Goal: Information Seeking & Learning: Find contact information

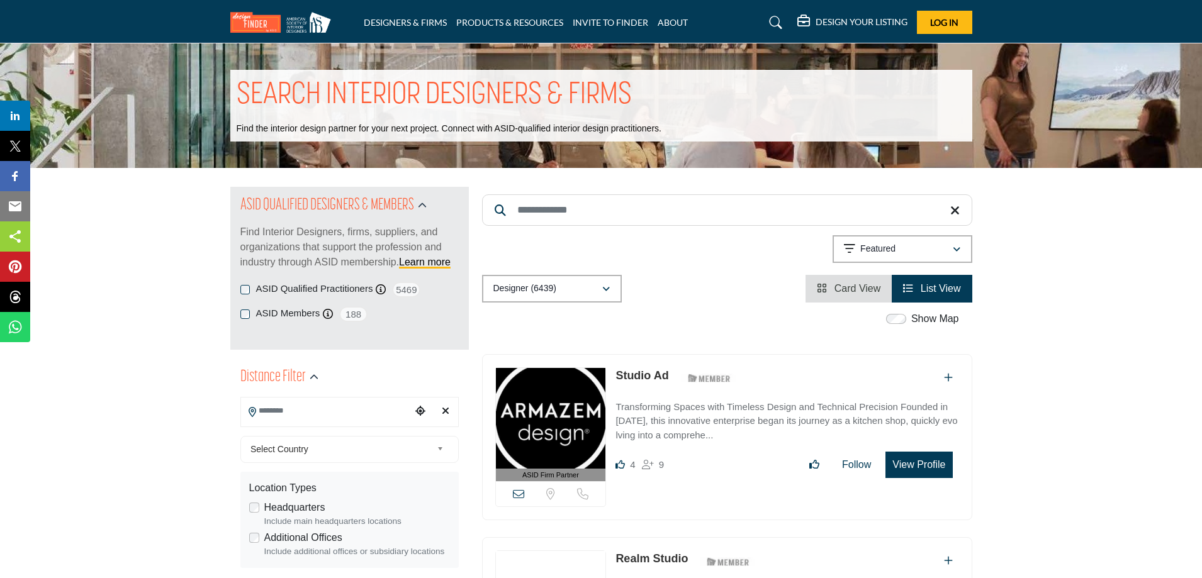
click at [322, 411] on input "Search Location" at bounding box center [326, 411] width 170 height 25
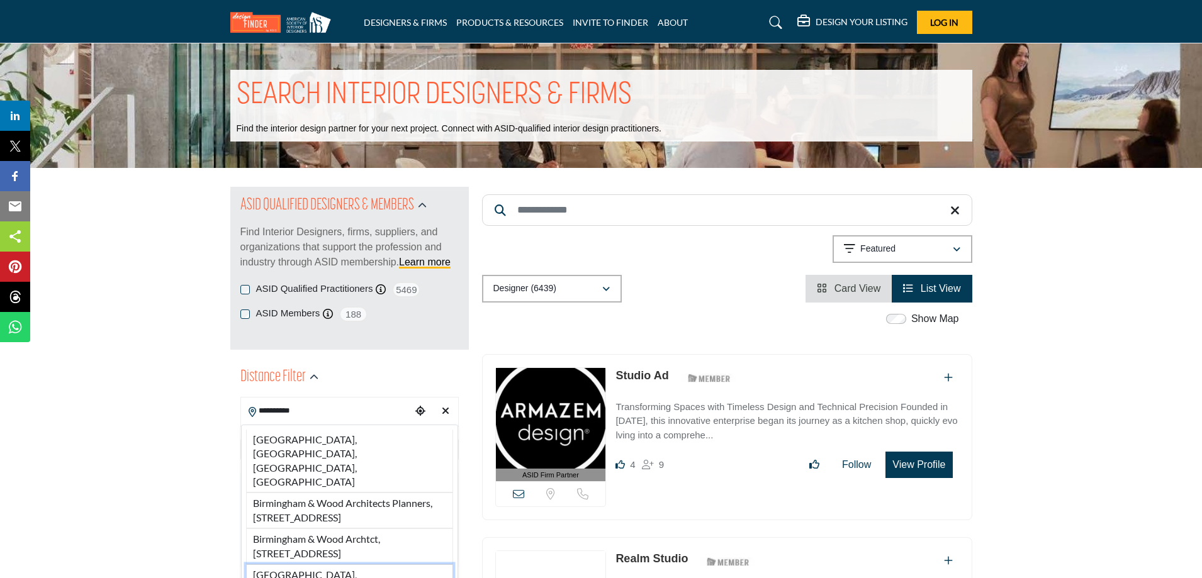
click at [285, 564] on li "[GEOGRAPHIC_DATA], [GEOGRAPHIC_DATA], [GEOGRAPHIC_DATA]" at bounding box center [349, 589] width 207 height 50
type input "**********"
type input "***"
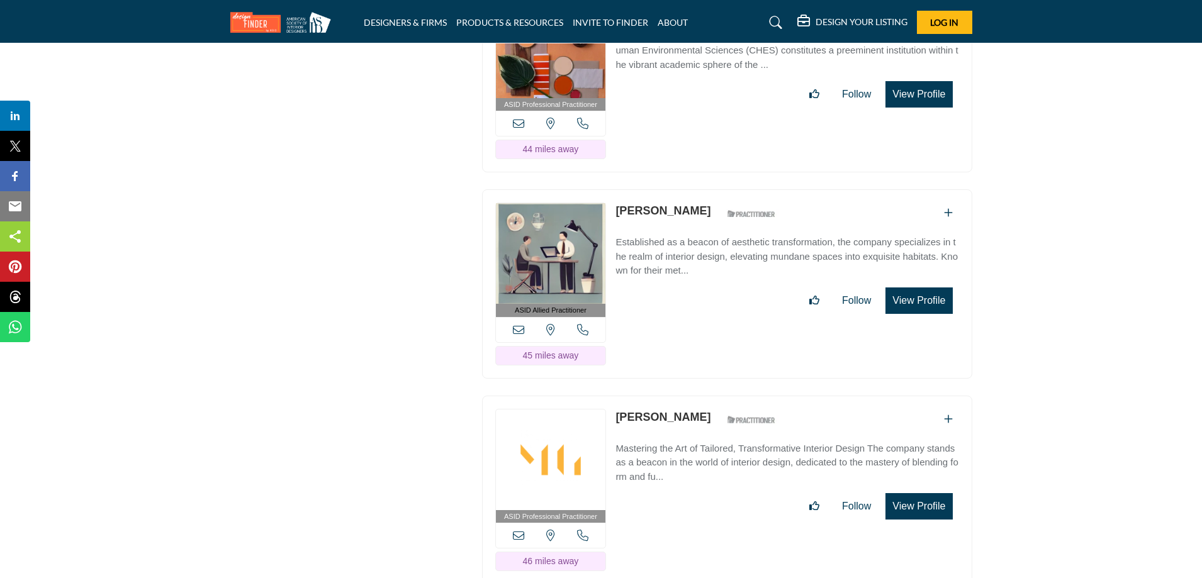
scroll to position [3335, 0]
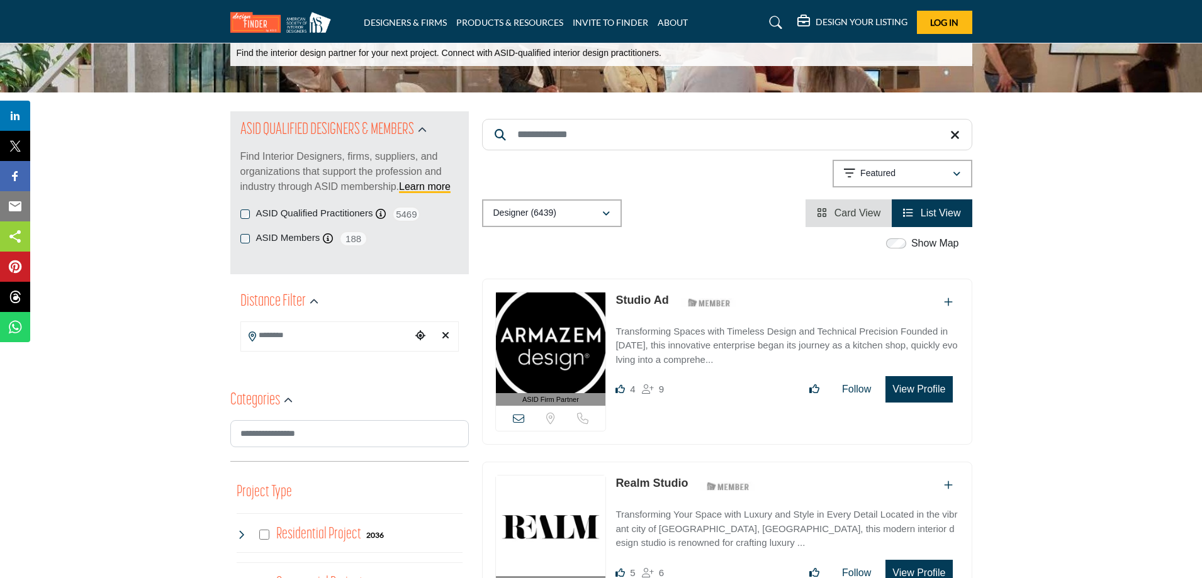
scroll to position [126, 0]
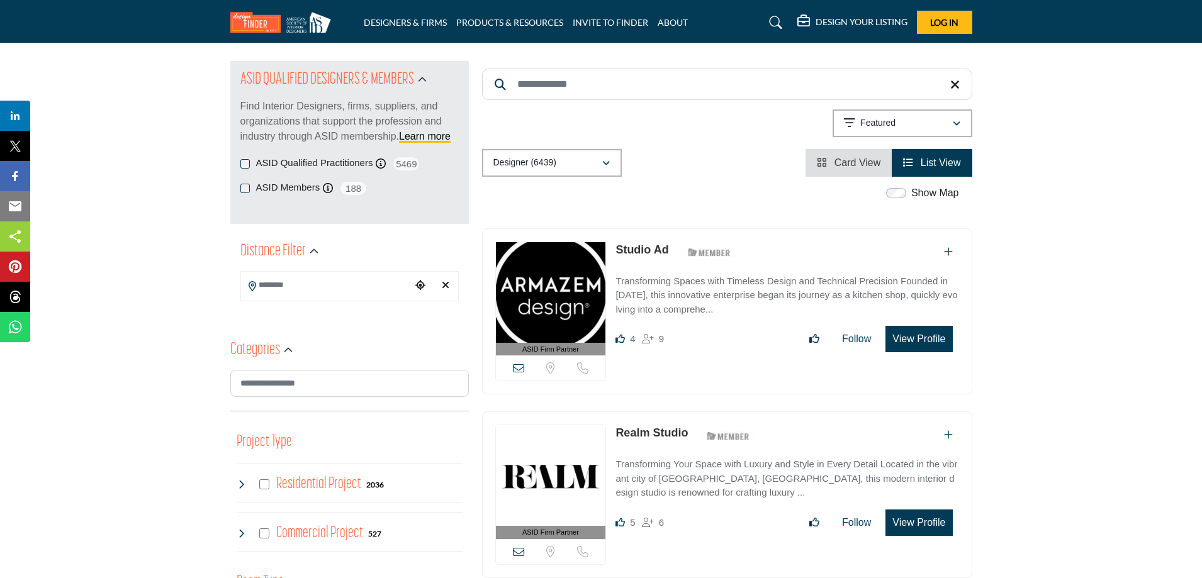
click at [417, 283] on icon "Choose your current location" at bounding box center [420, 285] width 10 height 10
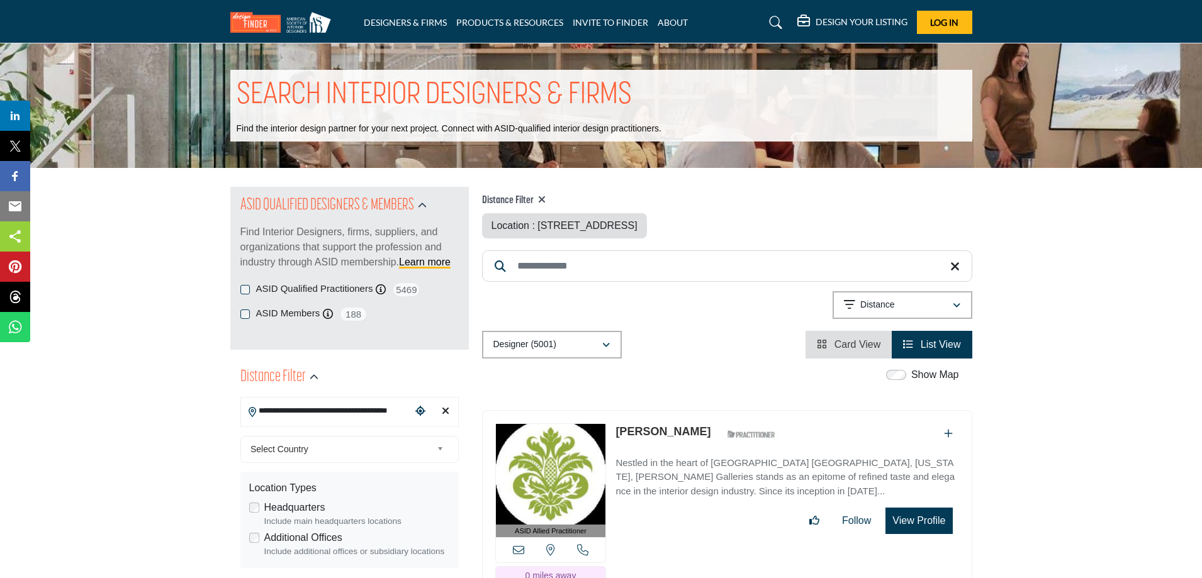
click at [380, 412] on input "**********" at bounding box center [326, 411] width 170 height 25
drag, startPoint x: 393, startPoint y: 412, endPoint x: 226, endPoint y: 397, distance: 167.4
type input "*"
type input "***"
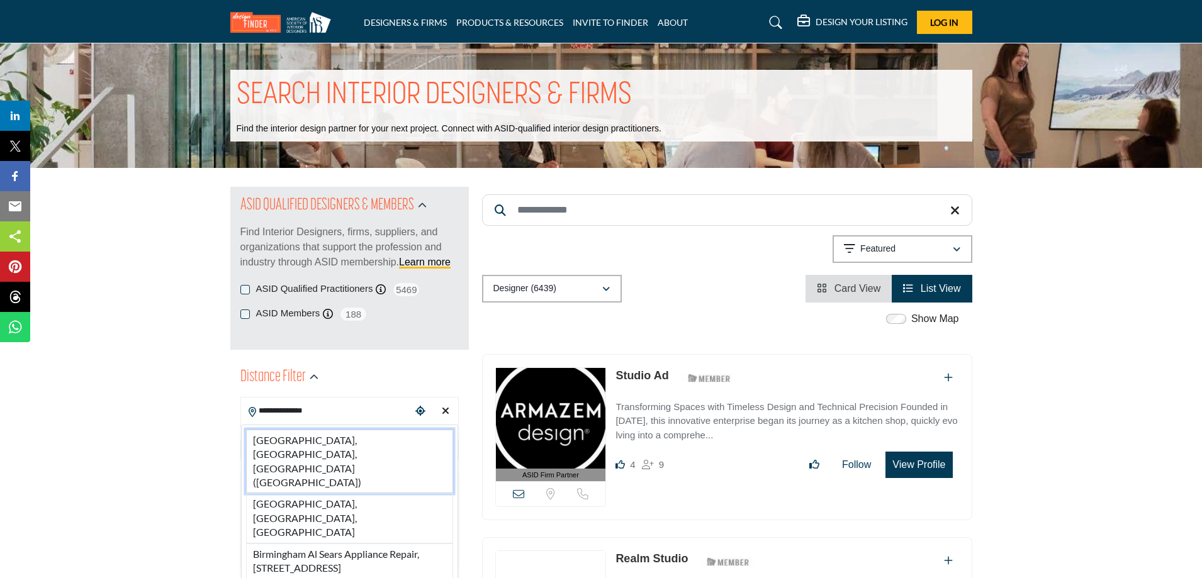
click at [301, 440] on li "Birmingham, AL, USA (Jefferson County)" at bounding box center [349, 462] width 207 height 64
type input "**********"
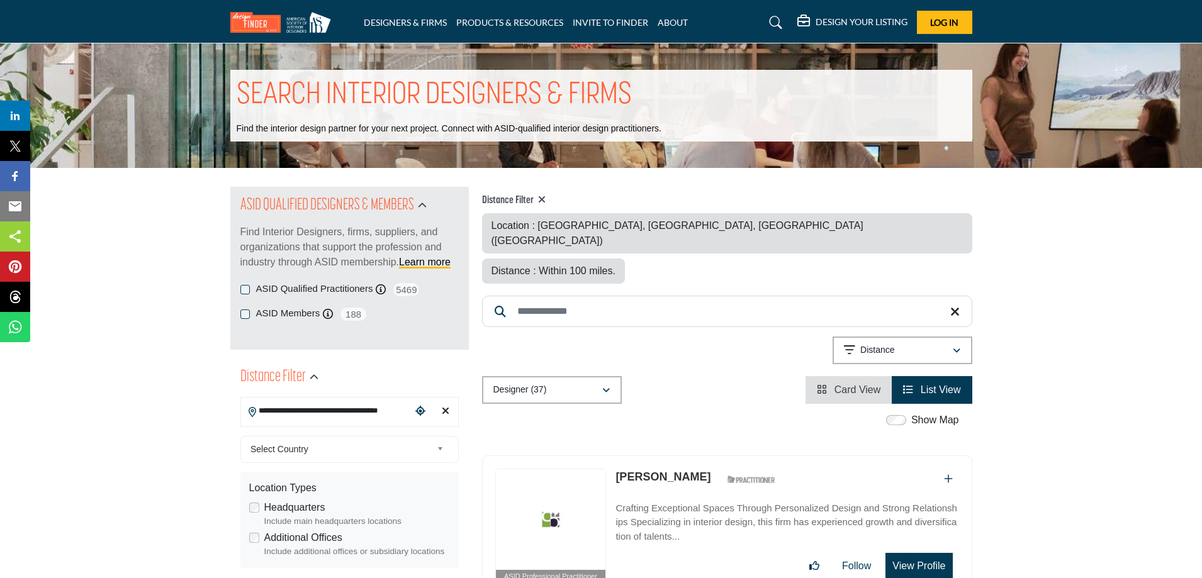
click at [625, 259] on div "Distance : Within 100 miles." at bounding box center [553, 271] width 143 height 25
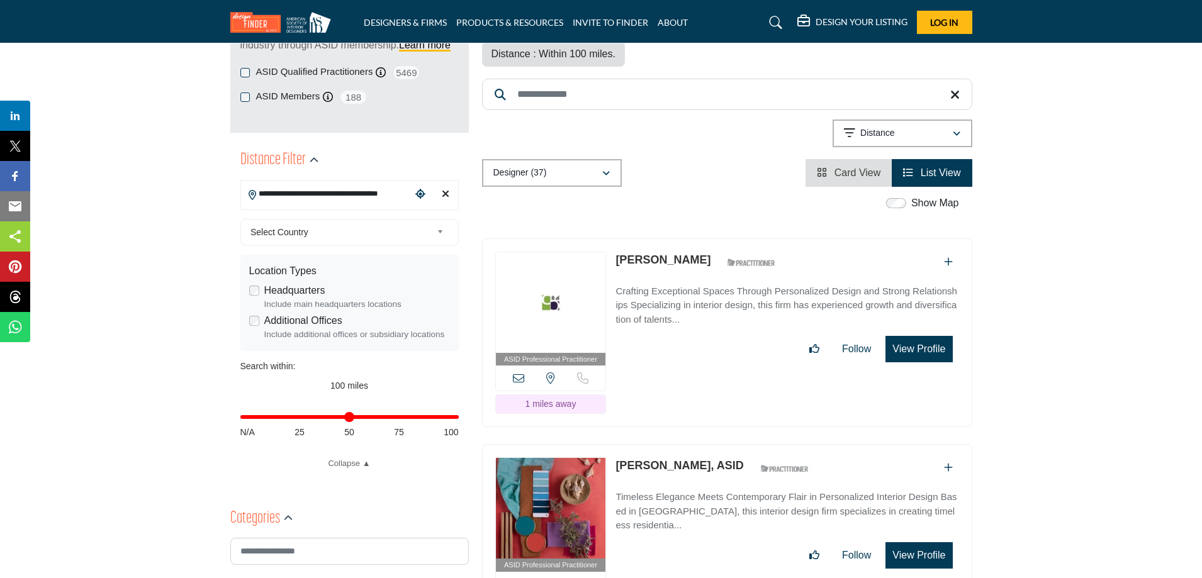
scroll to position [252, 0]
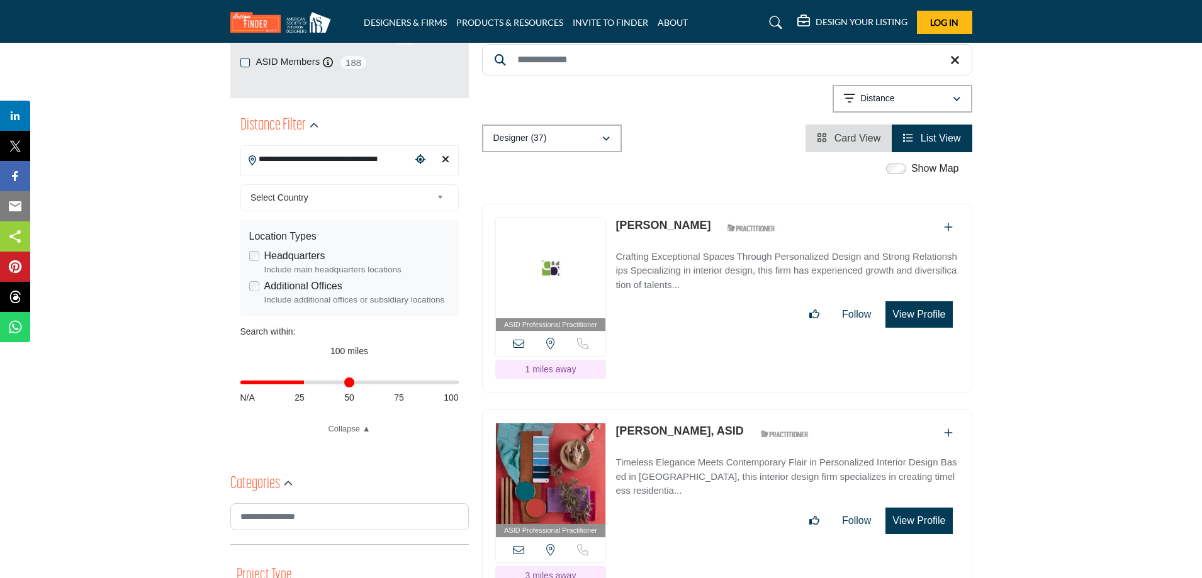
drag, startPoint x: 456, startPoint y: 385, endPoint x: 306, endPoint y: 387, distance: 149.8
type input "**"
click at [306, 384] on input "Distance in miles" at bounding box center [349, 382] width 218 height 3
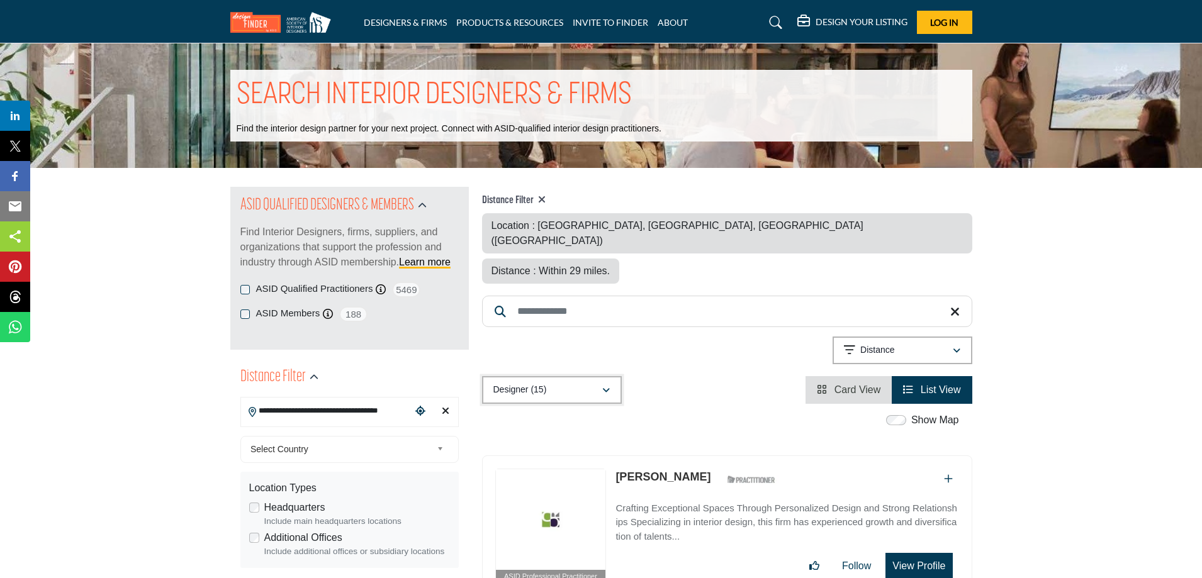
click at [564, 376] on button "Designer (15)" at bounding box center [552, 390] width 140 height 28
click at [659, 376] on div "Designer (15) All (15) Designer (15) Products (0) Projects (0)" at bounding box center [727, 390] width 490 height 28
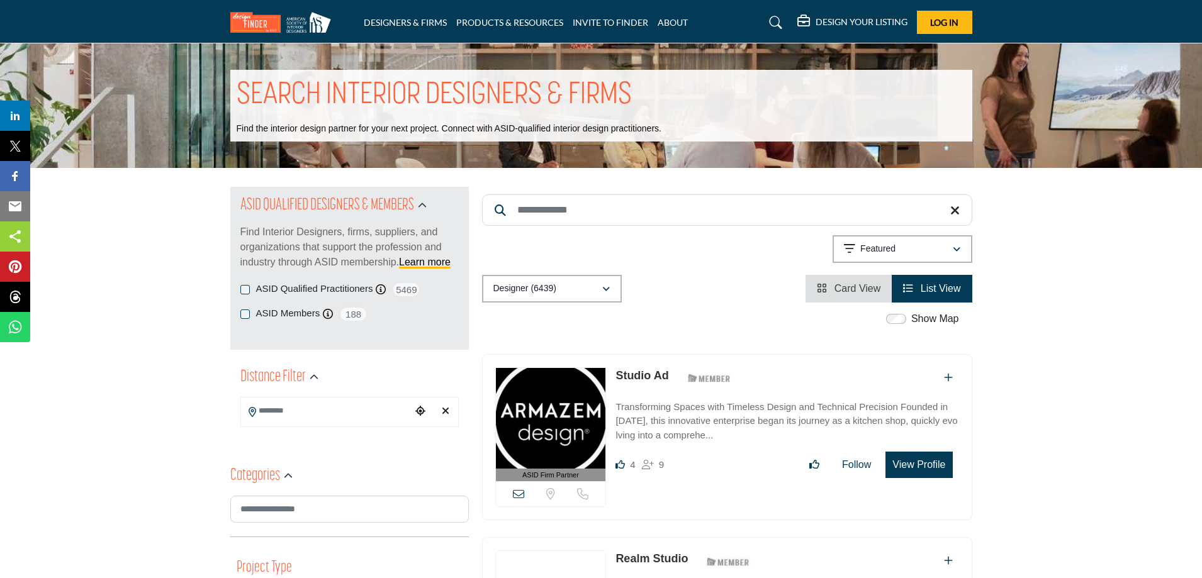
click at [347, 414] on input "Search Location" at bounding box center [326, 411] width 170 height 25
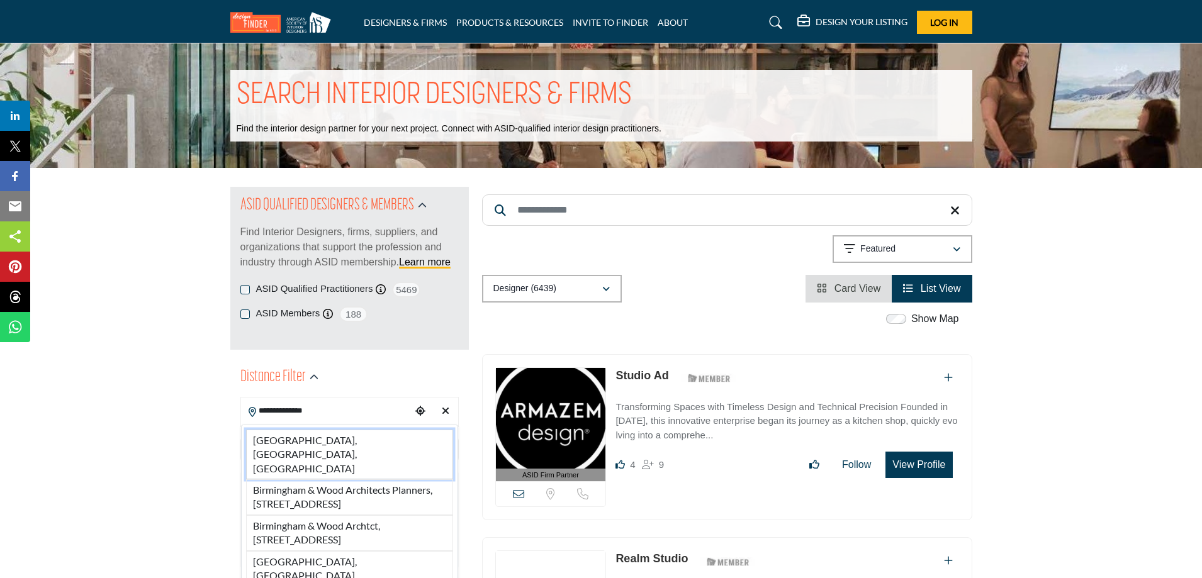
click at [286, 444] on li "Birmingham, AL, USA" at bounding box center [349, 455] width 207 height 50
type input "**********"
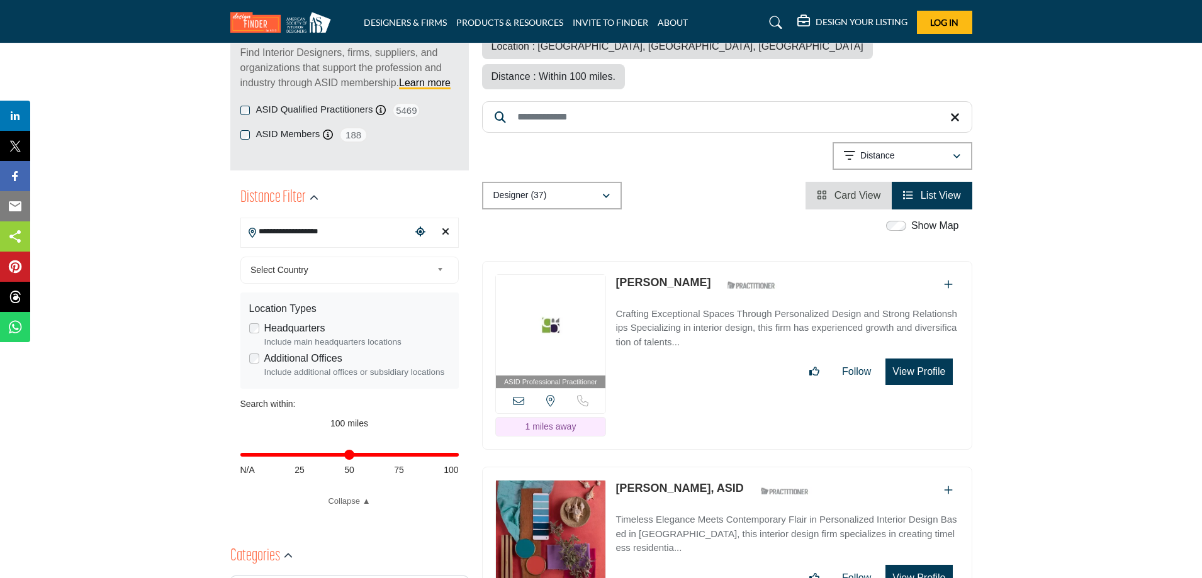
scroll to position [189, 0]
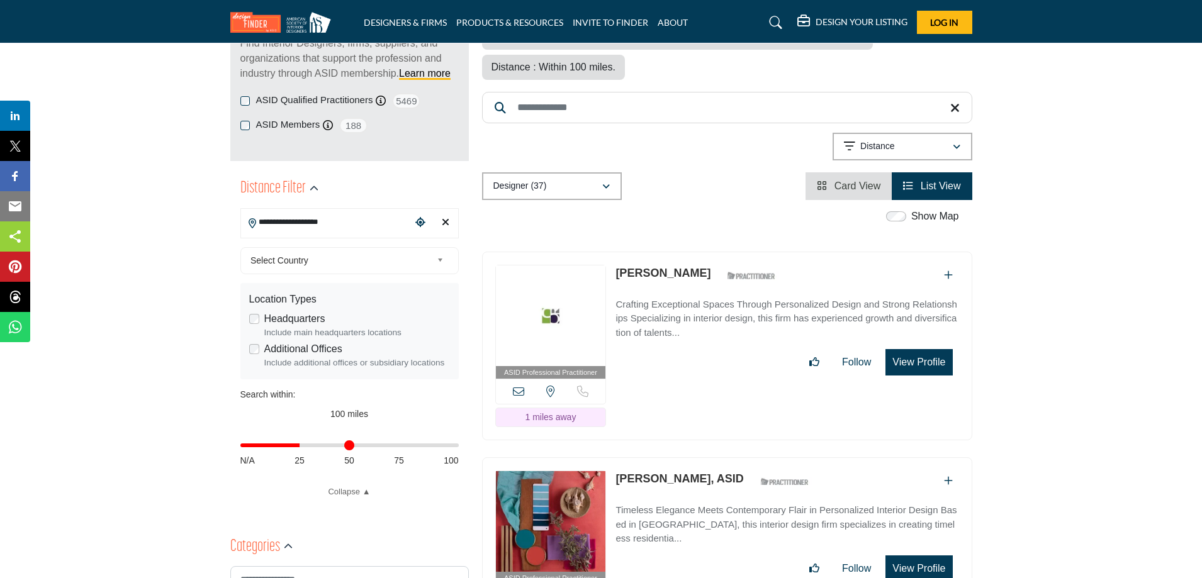
type input "**"
click at [302, 444] on input "Distance in miles" at bounding box center [349, 445] width 218 height 3
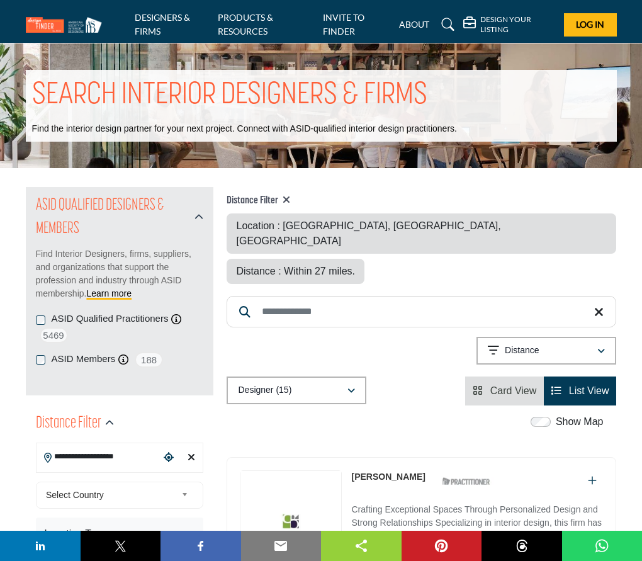
click at [345, 296] on input "Search Keyword" at bounding box center [421, 311] width 389 height 31
type input "*******"
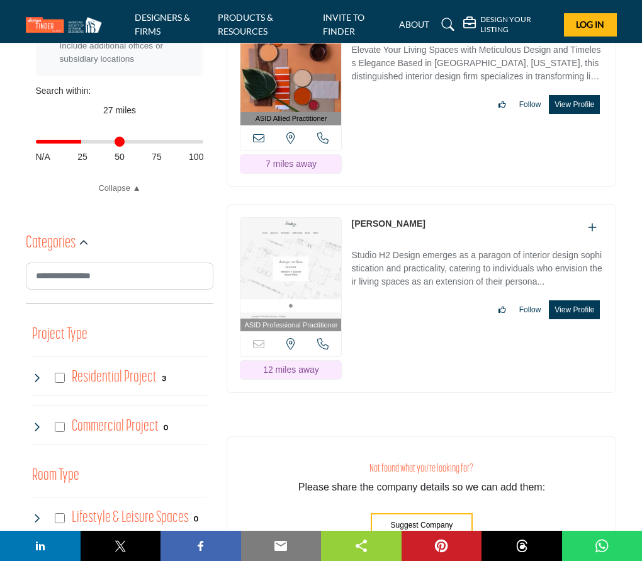
scroll to position [566, 0]
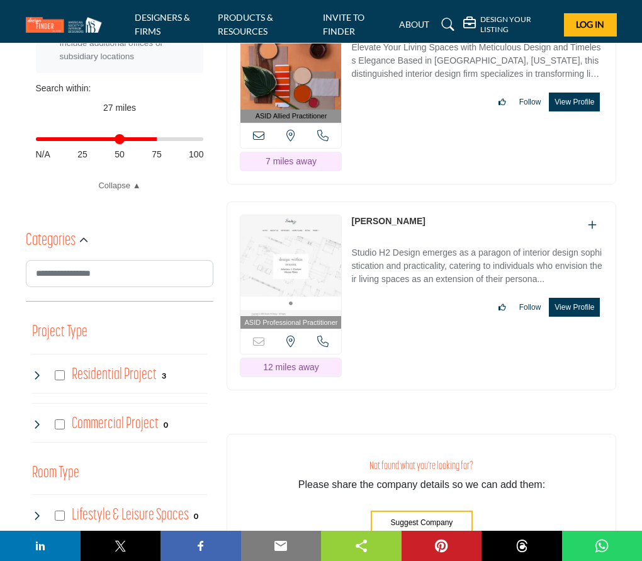
click at [155, 138] on input "Distance in miles" at bounding box center [120, 139] width 168 height 3
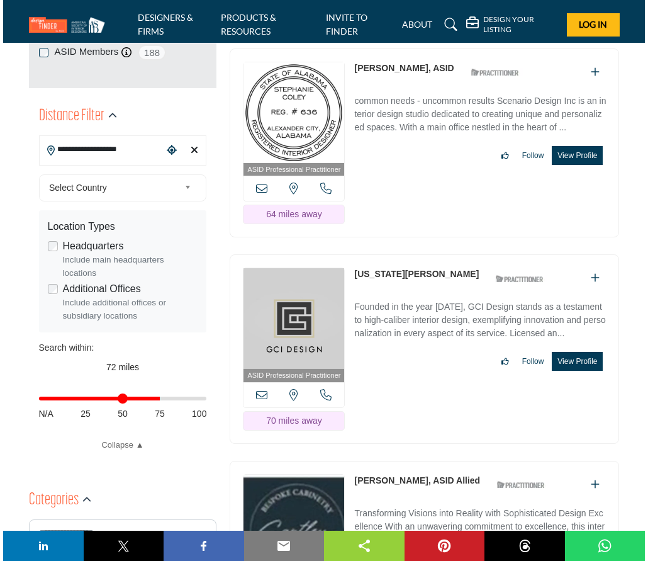
scroll to position [315, 0]
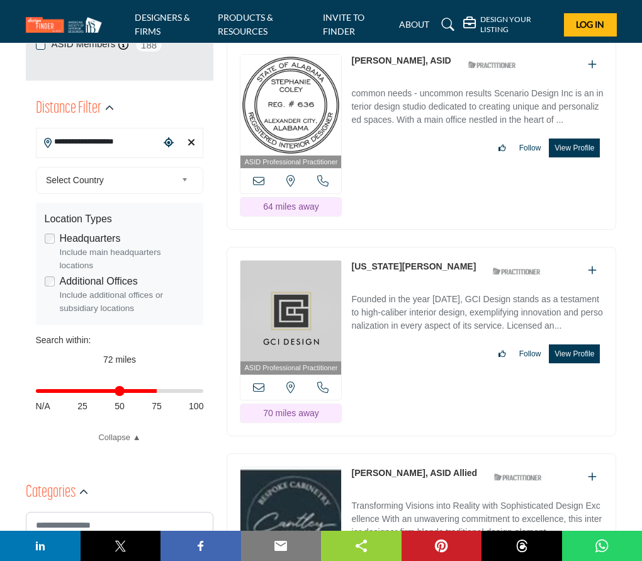
click at [572, 142] on button "View Profile" at bounding box center [574, 147] width 51 height 19
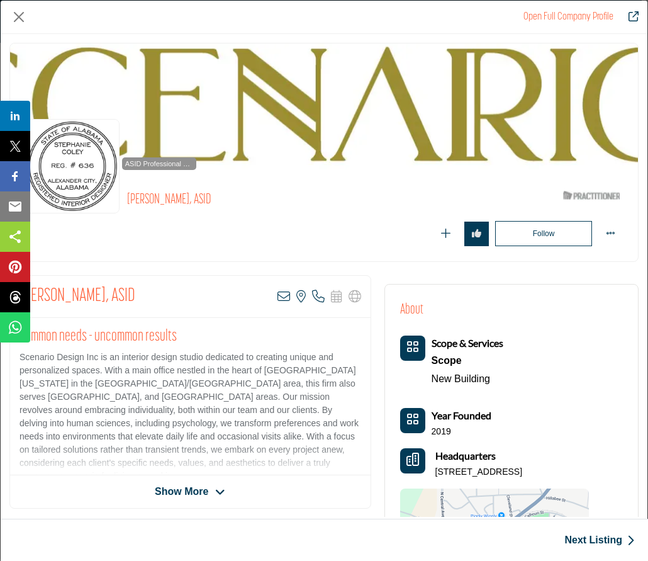
drag, startPoint x: 525, startPoint y: 142, endPoint x: 301, endPoint y: 164, distance: 225.1
click at [301, 164] on div "Company Data Modal" at bounding box center [324, 106] width 628 height 126
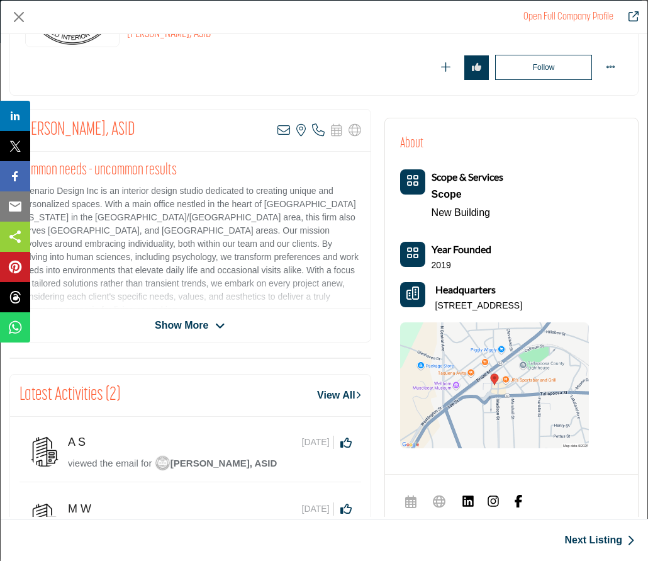
scroll to position [189, 0]
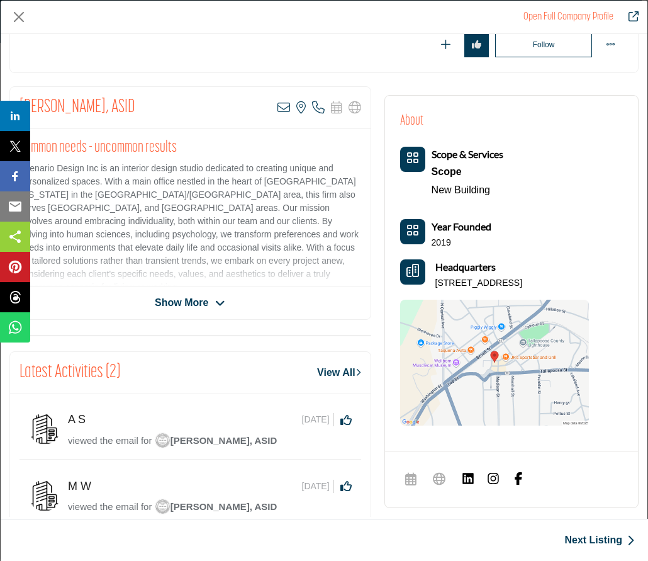
drag, startPoint x: 600, startPoint y: 281, endPoint x: 430, endPoint y: 281, distance: 169.9
click at [430, 281] on div "Headquarters 45 Main St, Alexander City, AL 35010-1903, USA" at bounding box center [494, 274] width 189 height 30
copy p "45 Main St, Alexander City, AL 35010-1903,"
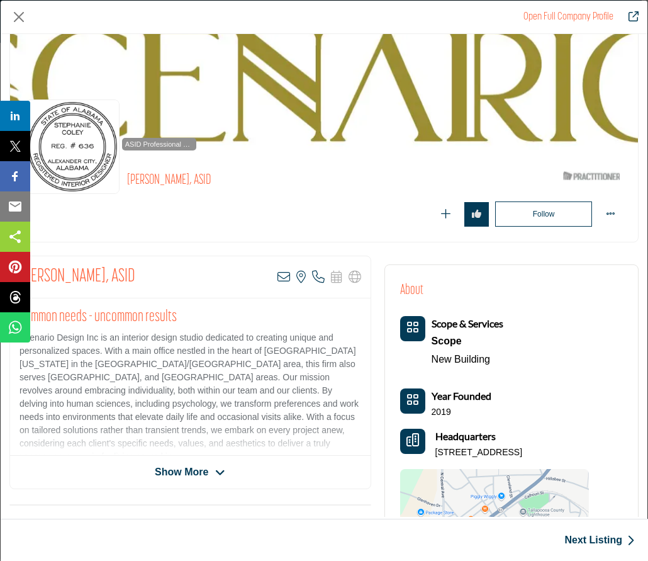
scroll to position [0, 0]
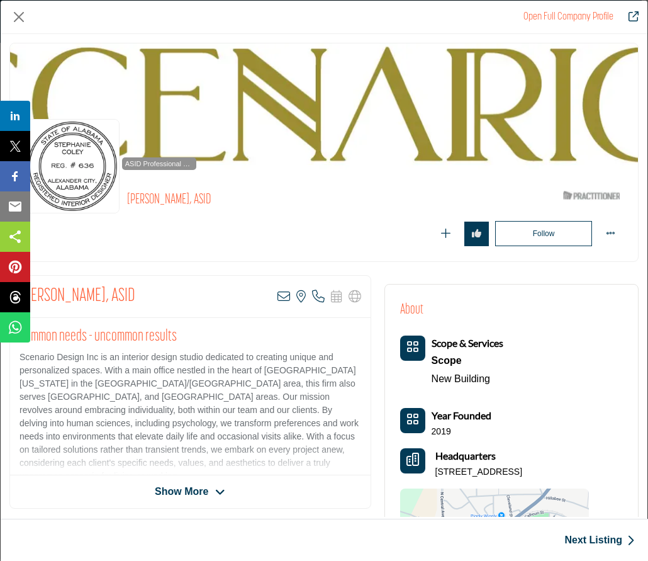
click at [306, 334] on h2 "common needs - uncommon results" at bounding box center [191, 336] width 342 height 19
drag, startPoint x: 481, startPoint y: 181, endPoint x: 393, endPoint y: 182, distance: 88.1
click at [350, 196] on div "ASID Professional Practitioner ASID Professional Practitioners have successfull…" at bounding box center [324, 215] width 628 height 92
drag, startPoint x: 461, startPoint y: 151, endPoint x: 355, endPoint y: 155, distance: 106.4
click at [350, 158] on div "Company Data Modal" at bounding box center [324, 106] width 628 height 126
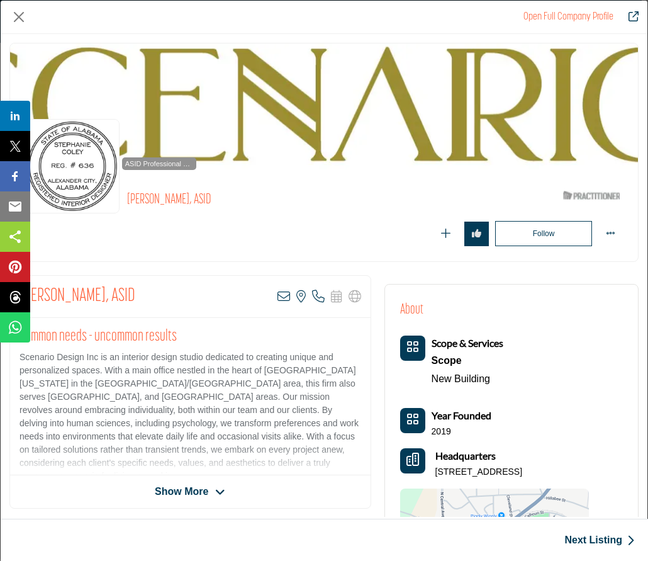
click at [574, 536] on link "Next Listing" at bounding box center [599, 539] width 70 height 15
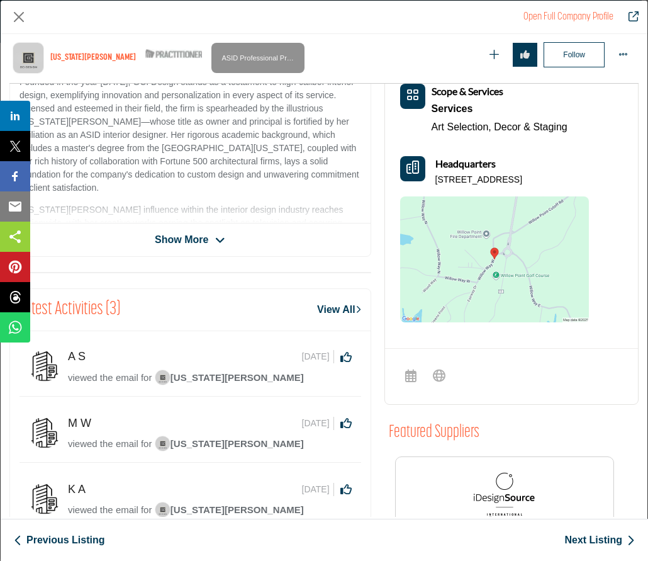
scroll to position [189, 0]
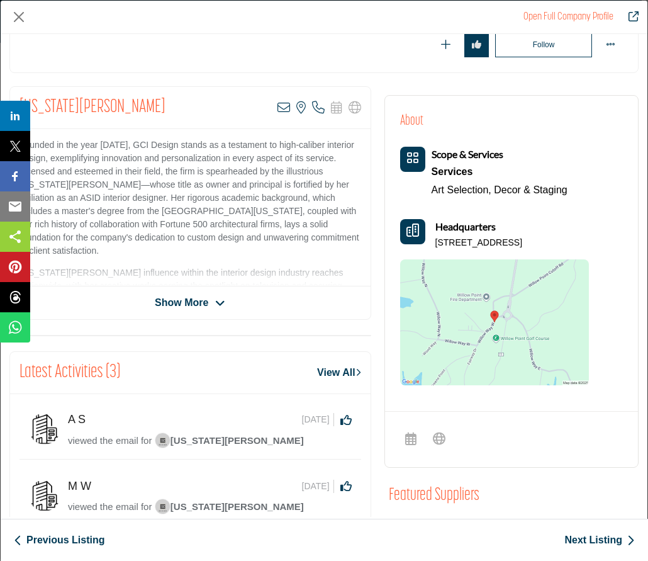
drag, startPoint x: 579, startPoint y: 243, endPoint x: 429, endPoint y: 246, distance: 149.8
click at [429, 247] on div "Headquarters 839 Fairway Dr Unit 13C, 35010-6240, USA" at bounding box center [494, 234] width 189 height 30
copy p "839 Fairway Dr Unit 13C, 35010-6240"
click at [573, 540] on link "Next Listing" at bounding box center [599, 539] width 70 height 15
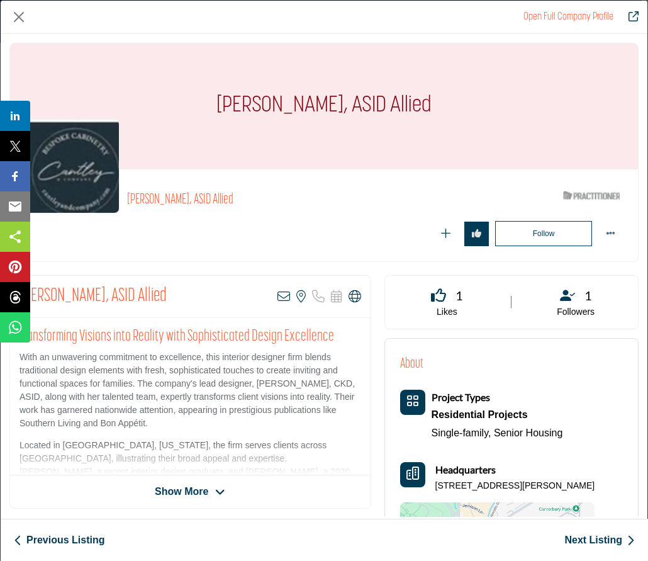
click at [599, 539] on link "Next Listing" at bounding box center [599, 539] width 70 height 15
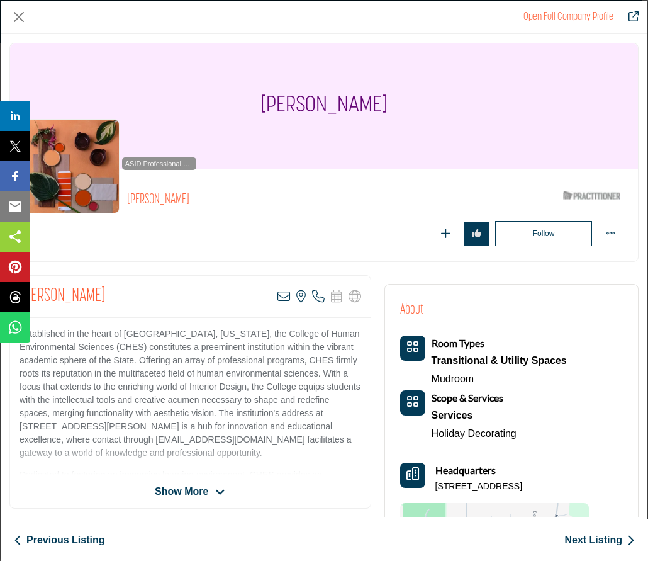
drag, startPoint x: 542, startPoint y: 483, endPoint x: 428, endPoint y: 490, distance: 114.7
click at [428, 491] on div "Headquarters 6625 Spring Dr, 35453-2059, USA" at bounding box center [494, 477] width 189 height 30
copy p "6625 Spring Dr, 35453-2059"
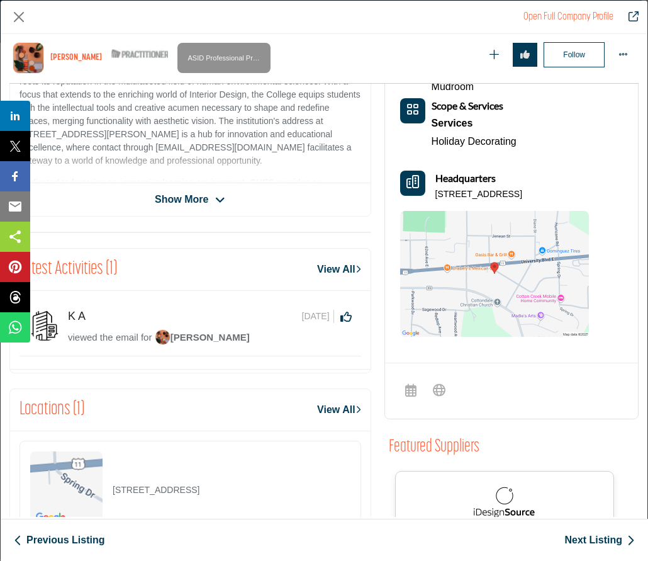
scroll to position [366, 0]
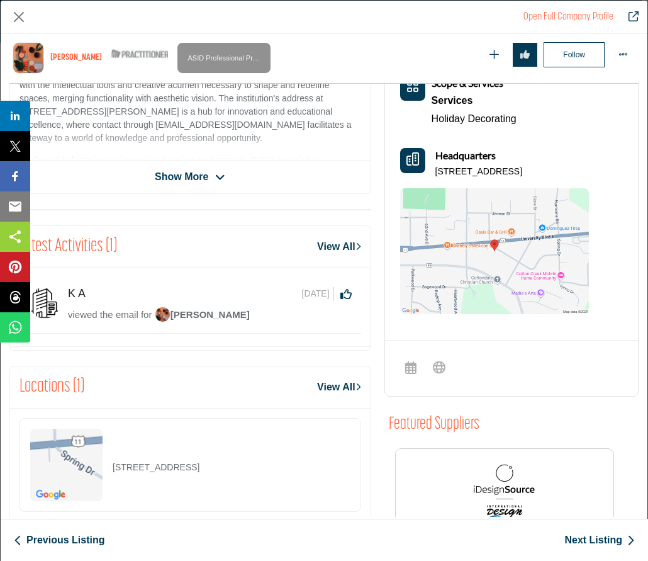
click at [579, 540] on link "Next Listing" at bounding box center [599, 539] width 70 height 15
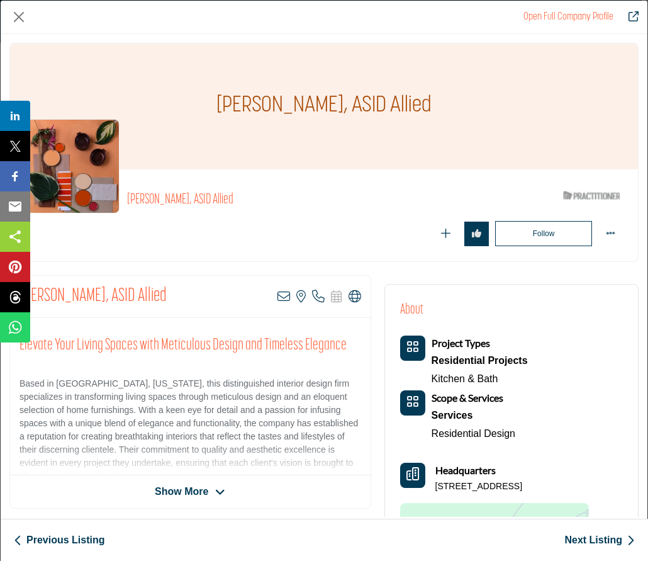
click at [594, 540] on link "Next Listing" at bounding box center [599, 539] width 70 height 15
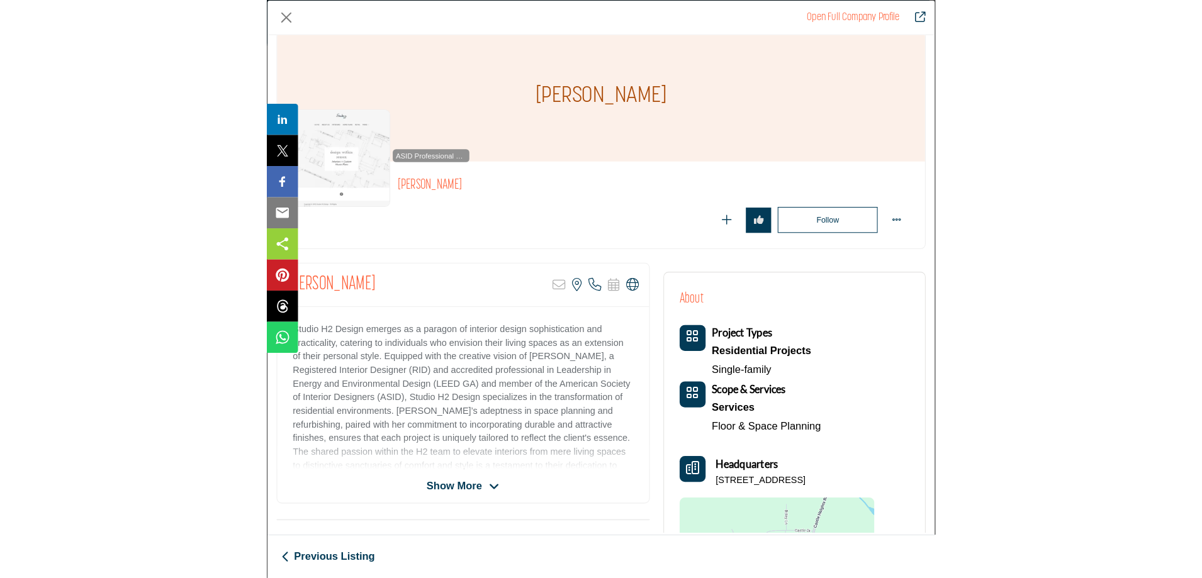
scroll to position [0, 0]
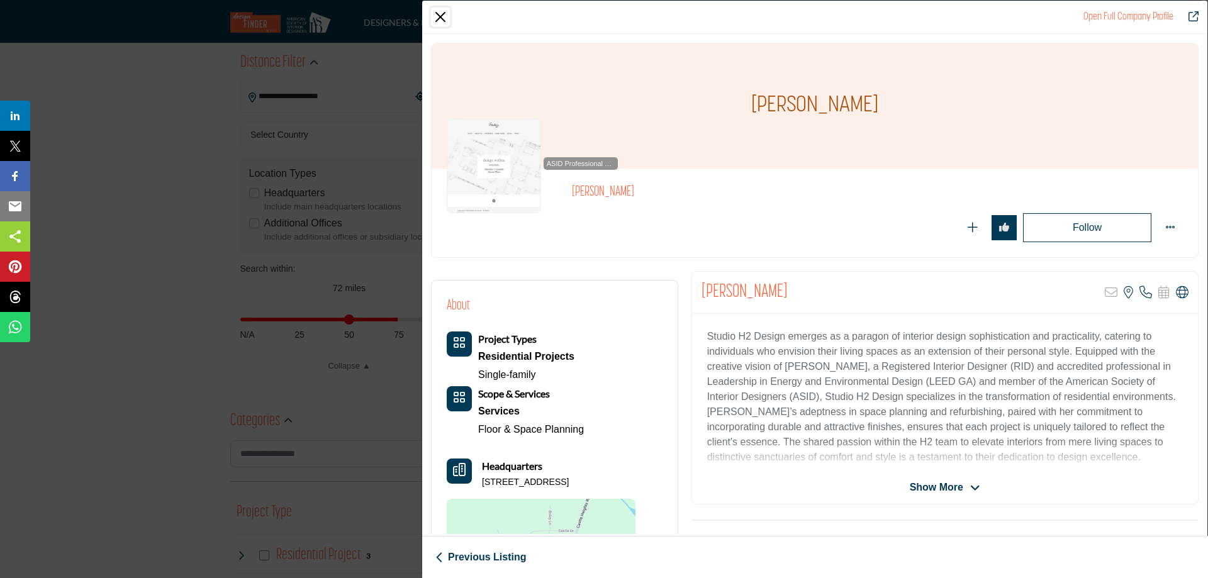
click at [444, 14] on button "Close" at bounding box center [440, 17] width 19 height 19
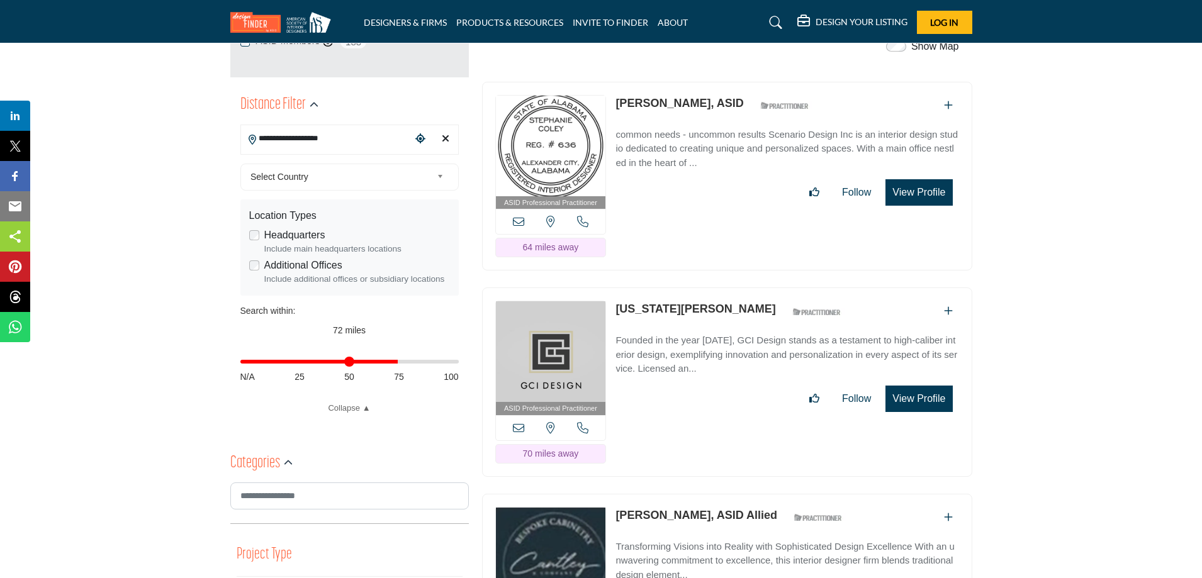
scroll to position [315, 0]
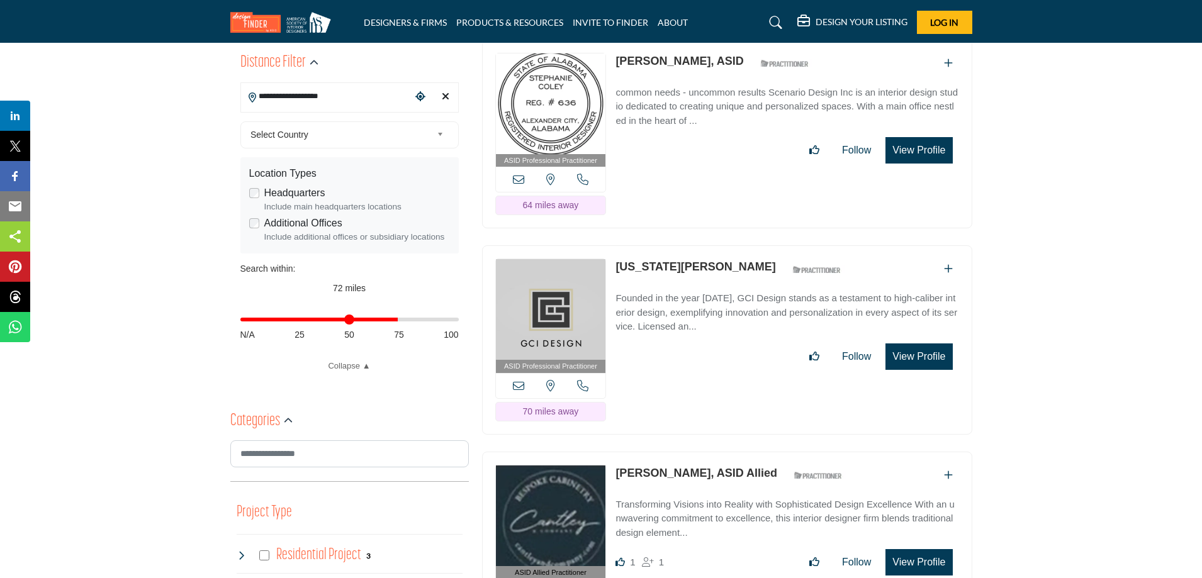
drag, startPoint x: 402, startPoint y: 321, endPoint x: 447, endPoint y: 321, distance: 45.3
click at [402, 320] on input "Distance in miles" at bounding box center [349, 319] width 218 height 3
type input "**"
click at [447, 321] on input "Distance in miles" at bounding box center [349, 319] width 218 height 3
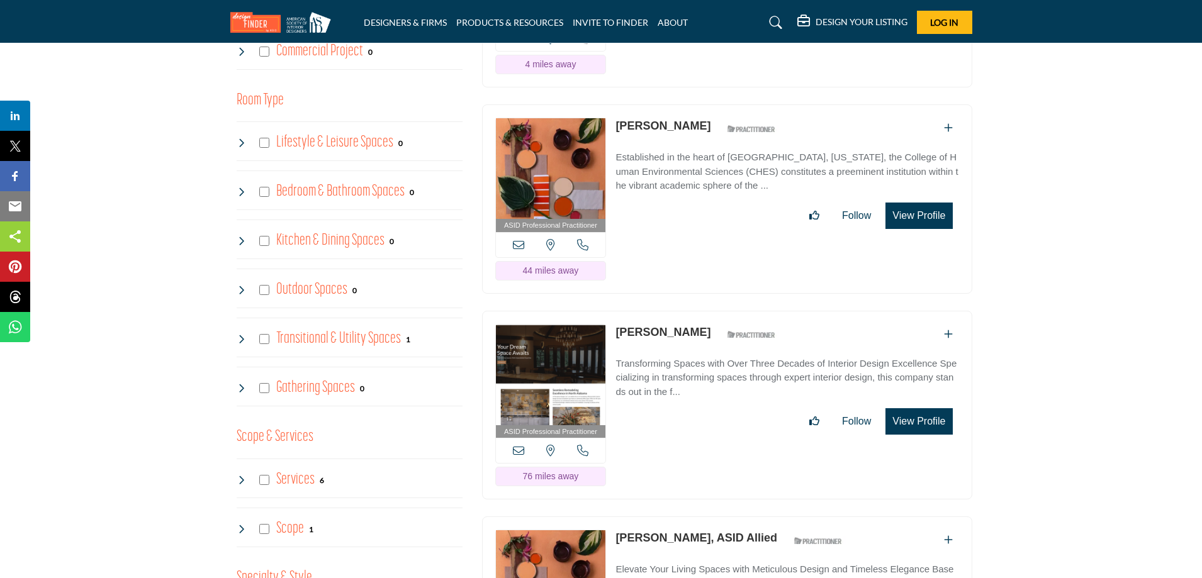
scroll to position [881, 0]
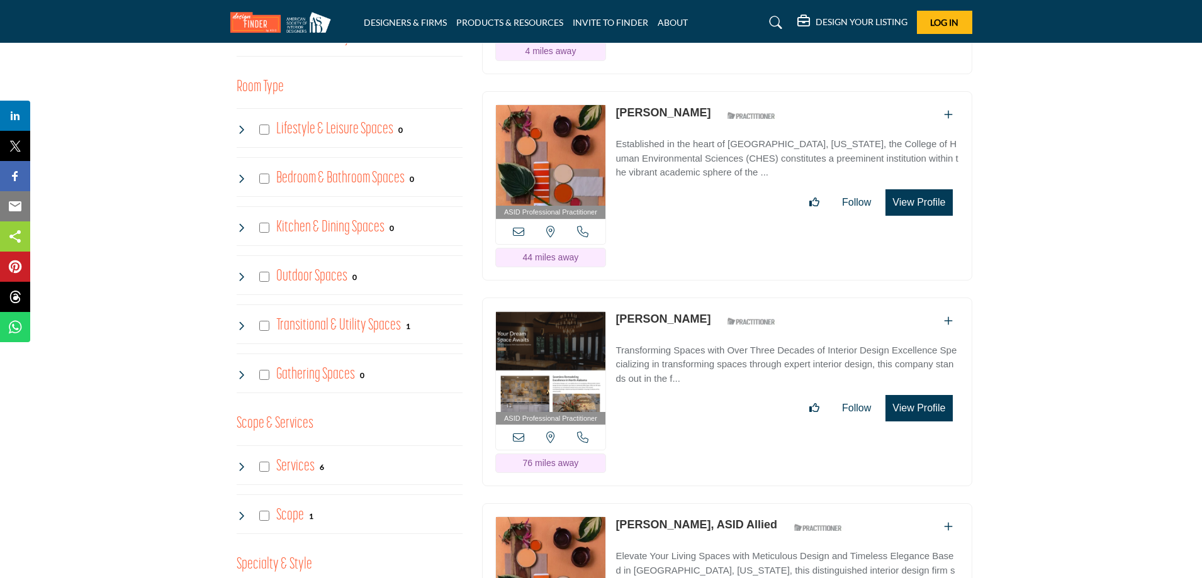
click at [652, 320] on link "[PERSON_NAME]" at bounding box center [662, 319] width 95 height 13
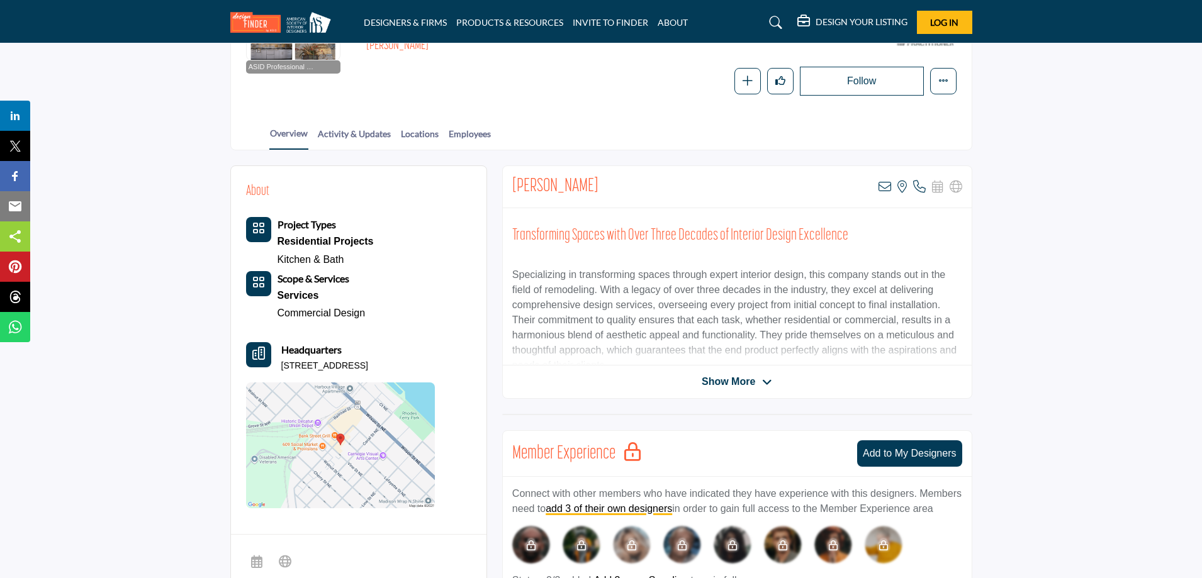
scroll to position [252, 0]
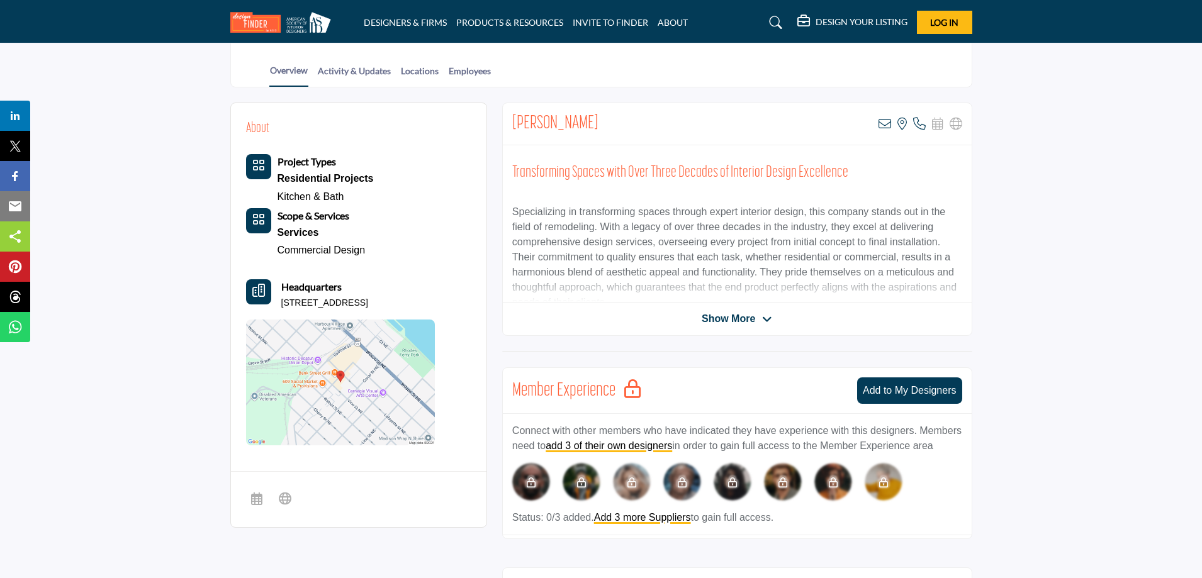
click at [343, 371] on img at bounding box center [340, 383] width 189 height 126
